Goal: Task Accomplishment & Management: Manage account settings

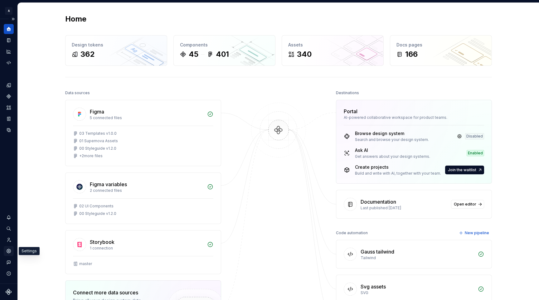
click at [7, 250] on icon "Settings" at bounding box center [9, 251] width 4 height 4
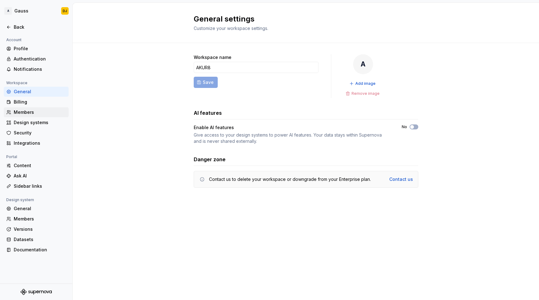
click at [34, 115] on div "Members" at bounding box center [36, 112] width 65 height 10
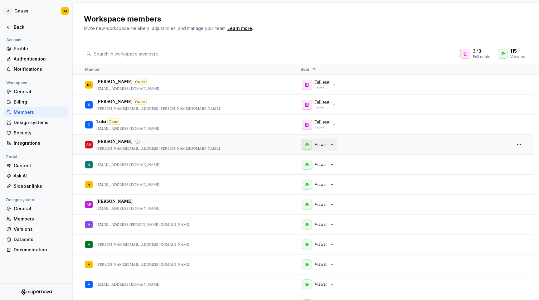
click at [325, 144] on p "Viewer" at bounding box center [321, 145] width 12 height 6
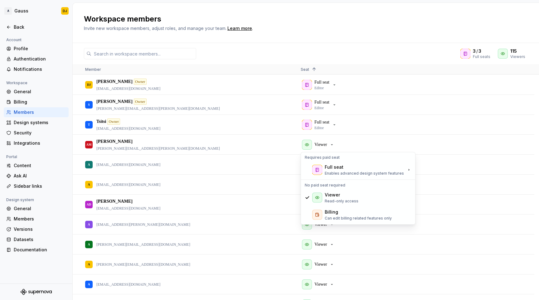
click at [325, 46] on div "3 / 3 Full seats 115 Viewers Member Seat 1 DJ [PERSON_NAME] Owner [PERSON_NAME]…" at bounding box center [306, 171] width 466 height 257
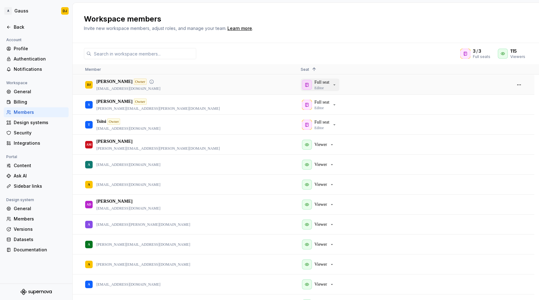
click at [337, 84] on icon "button" at bounding box center [334, 84] width 5 height 5
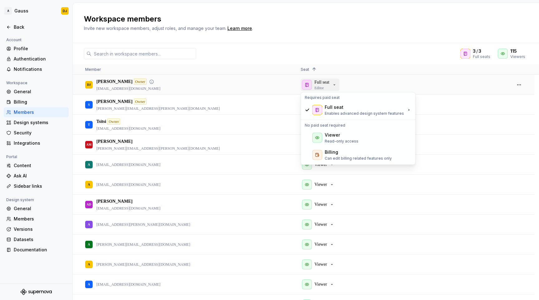
click at [337, 84] on icon "button" at bounding box center [334, 84] width 5 height 5
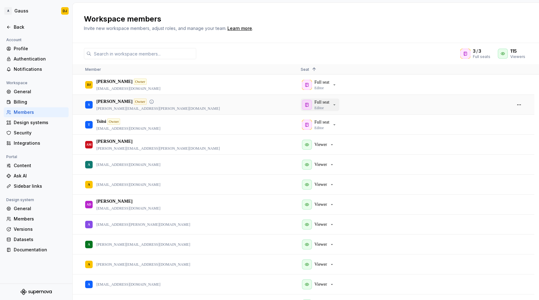
click at [336, 102] on icon "button" at bounding box center [334, 104] width 5 height 5
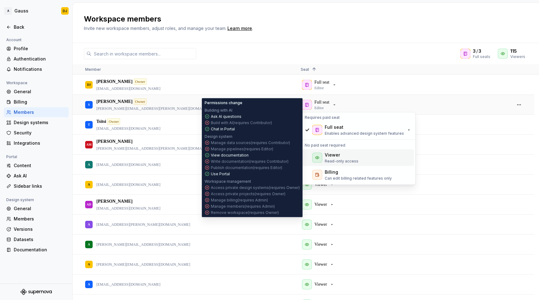
click at [333, 156] on div "Viewer" at bounding box center [332, 155] width 15 height 6
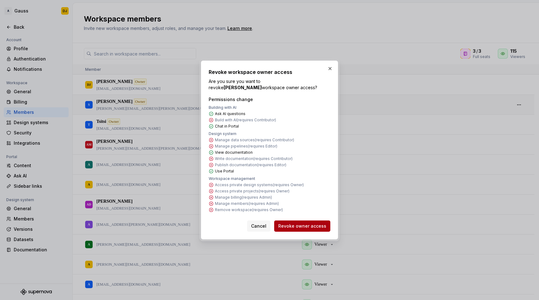
click at [307, 228] on span "Revoke owner access" at bounding box center [302, 226] width 48 height 6
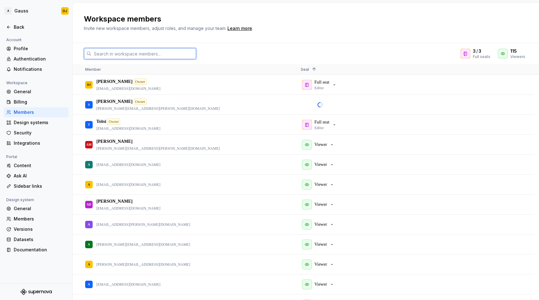
click at [141, 54] on input "text" at bounding box center [143, 53] width 105 height 11
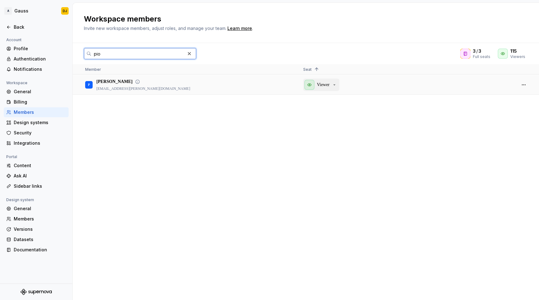
type input "pio"
click at [328, 86] on p "Viewer" at bounding box center [323, 85] width 12 height 6
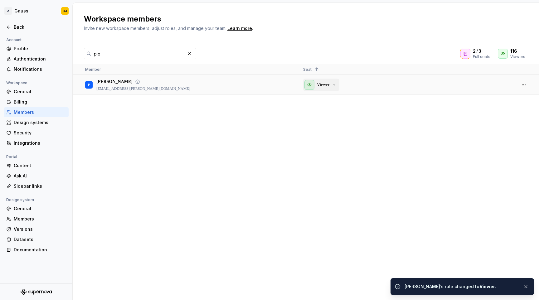
click at [326, 84] on p "Viewer" at bounding box center [323, 85] width 12 height 6
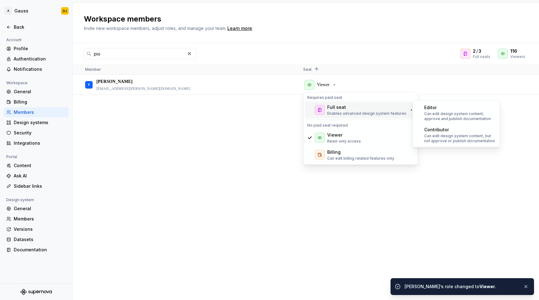
click at [328, 106] on div "Full seat" at bounding box center [336, 107] width 19 height 6
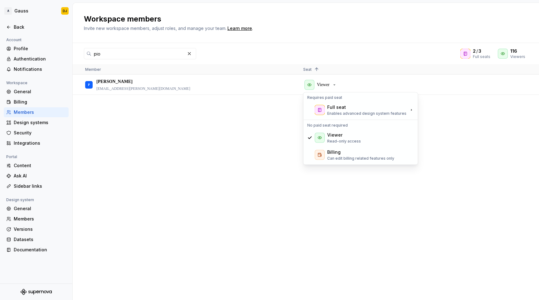
click at [164, 122] on div "P Piotr [EMAIL_ADDRESS][PERSON_NAME][DOMAIN_NAME] Viewer" at bounding box center [306, 187] width 466 height 225
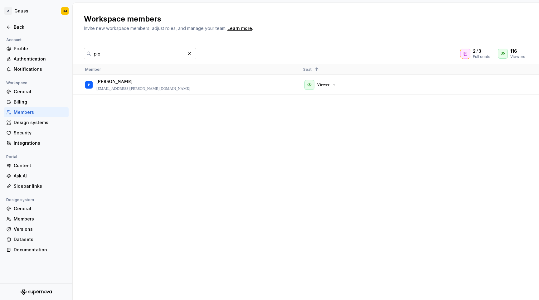
click at [106, 56] on input "pio" at bounding box center [138, 53] width 94 height 11
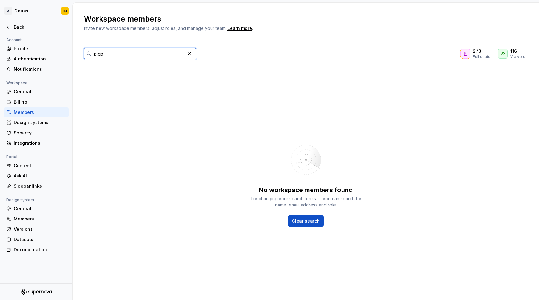
type input "pio"
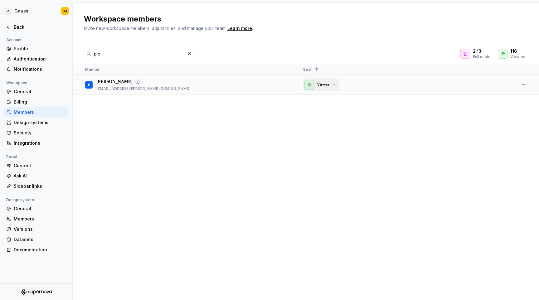
click at [316, 85] on div "Viewer" at bounding box center [321, 85] width 32 height 10
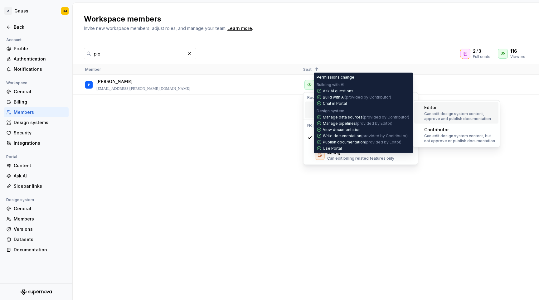
click at [472, 117] on p "Can edit design system content, approve and publish documentation" at bounding box center [460, 116] width 72 height 10
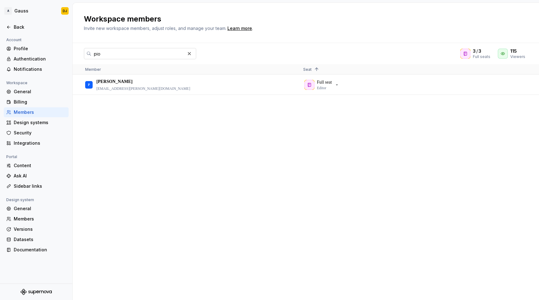
click at [136, 56] on input "pio" at bounding box center [138, 53] width 94 height 11
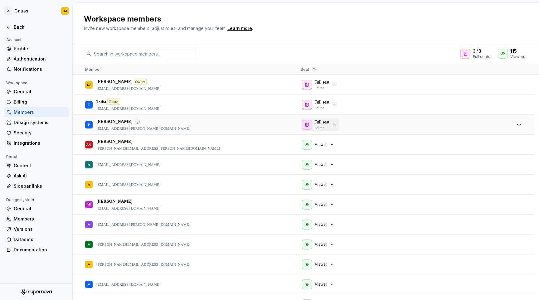
click at [329, 126] on div "Full seat Editor" at bounding box center [322, 124] width 15 height 11
click at [522, 125] on button "button" at bounding box center [519, 124] width 9 height 9
click at [496, 131] on span "Make owner" at bounding box center [488, 132] width 29 height 11
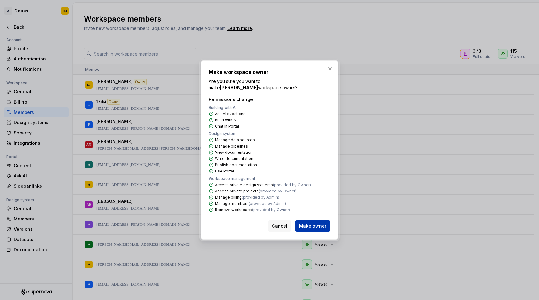
click at [314, 223] on span "Make owner" at bounding box center [312, 226] width 27 height 6
